Goal: Navigation & Orientation: Go to known website

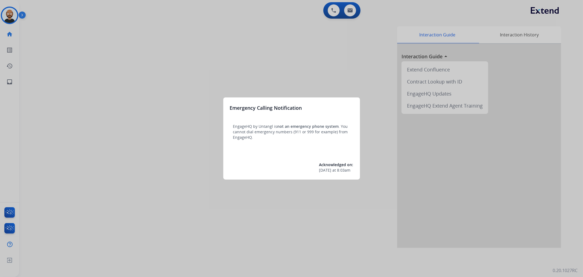
click at [171, 83] on div at bounding box center [291, 138] width 583 height 277
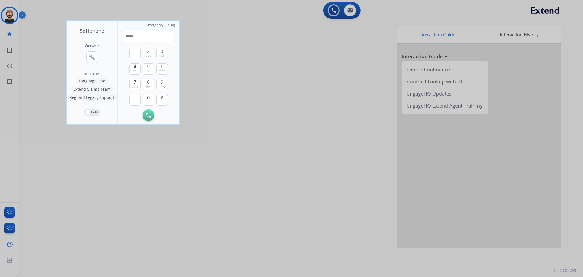
click at [154, 150] on div at bounding box center [291, 138] width 583 height 277
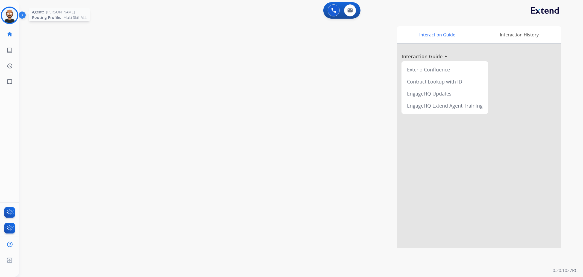
click at [10, 18] on img at bounding box center [9, 15] width 15 height 15
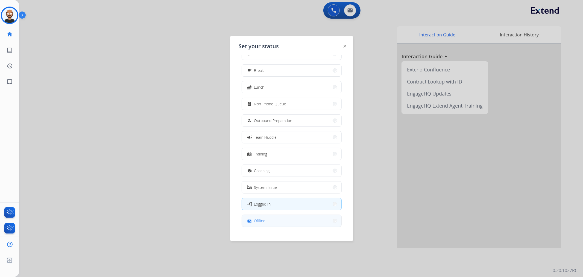
scroll to position [18, 0]
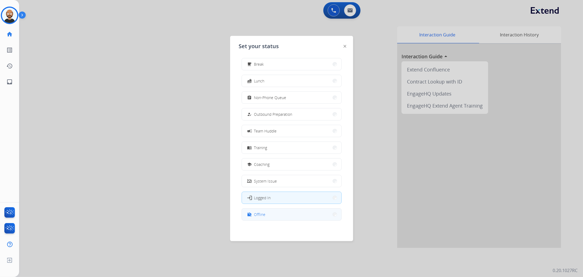
click at [278, 212] on button "work_off Offline" at bounding box center [292, 214] width 100 height 12
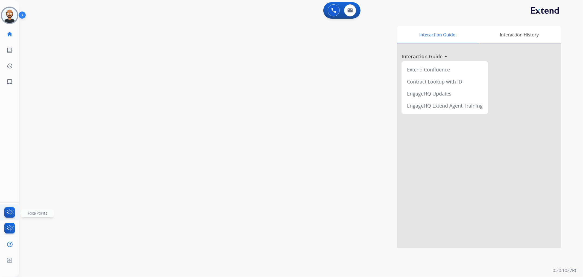
click at [9, 214] on img at bounding box center [9, 213] width 13 height 13
click at [11, 229] on img at bounding box center [9, 229] width 13 height 13
